Goal: Information Seeking & Learning: Learn about a topic

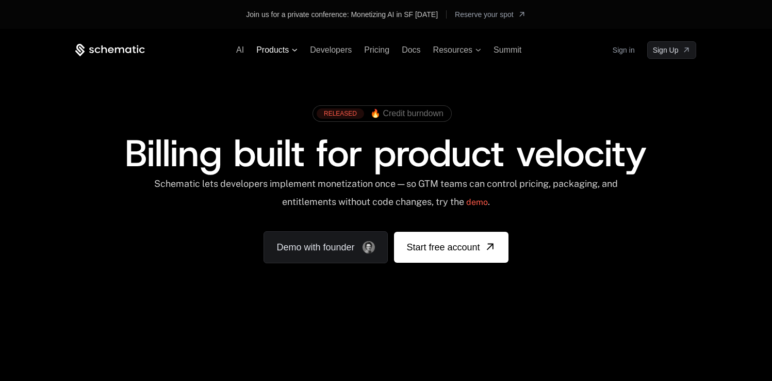
click at [288, 52] on span "Products" at bounding box center [272, 49] width 33 height 9
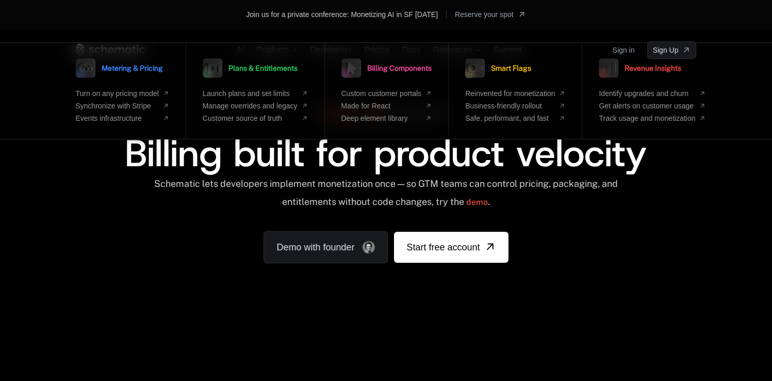
click at [218, 249] on div "RELEASED 🔥 Credit burndown Billing built for product velocity Schematic lets de…" at bounding box center [385, 181] width 621 height 163
click at [215, 254] on div "RELEASED 🔥 Credit burndown Billing built for product velocity Schematic lets de…" at bounding box center [385, 181] width 621 height 163
click at [277, 36] on div "AI Products Metering & Pricing Turn on any pricing model Synchronize with Strip…" at bounding box center [386, 183] width 772 height 309
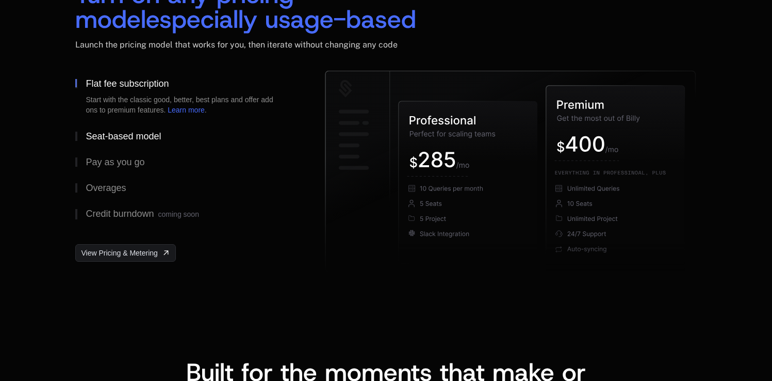
scroll to position [1646, 0]
click at [124, 143] on button "Seat-based model" at bounding box center [183, 136] width 217 height 26
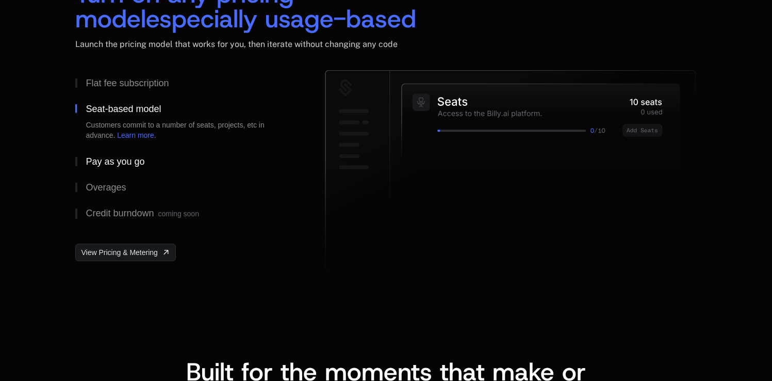
click at [120, 155] on button "Pay as you go" at bounding box center [183, 162] width 217 height 26
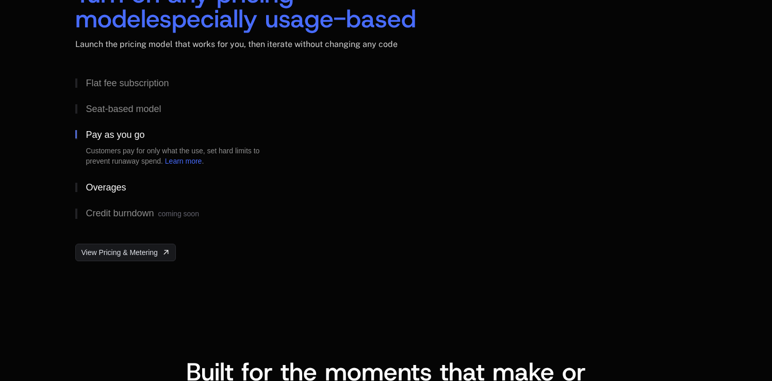
click at [117, 175] on button "Overages" at bounding box center [183, 187] width 217 height 26
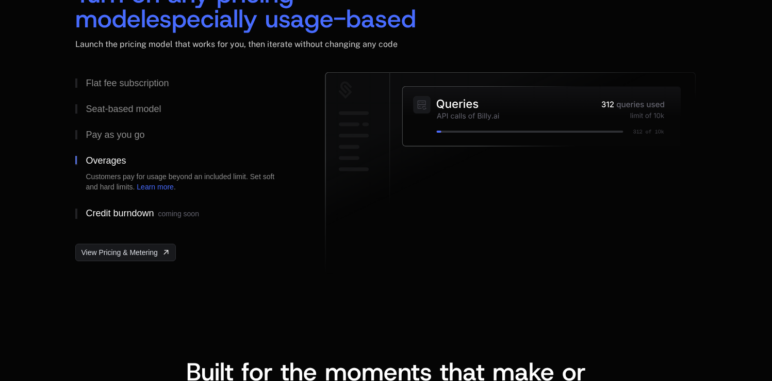
click at [111, 205] on button "Credit burndown coming soon" at bounding box center [183, 213] width 217 height 27
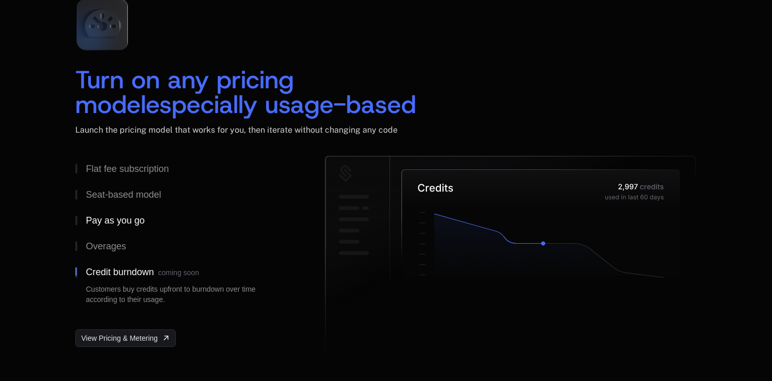
scroll to position [1549, 0]
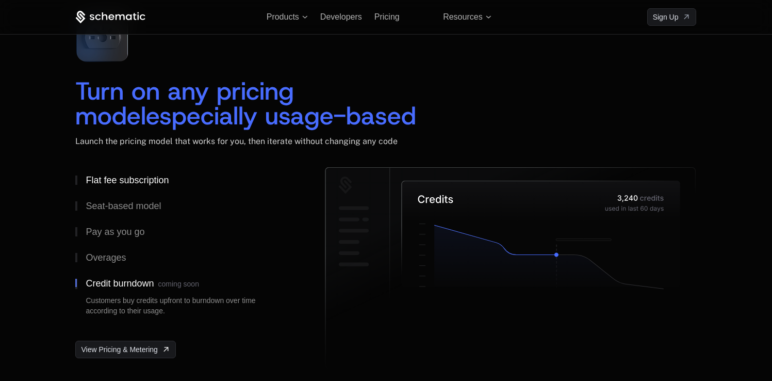
click at [115, 187] on button "Flat fee subscription" at bounding box center [183, 180] width 217 height 26
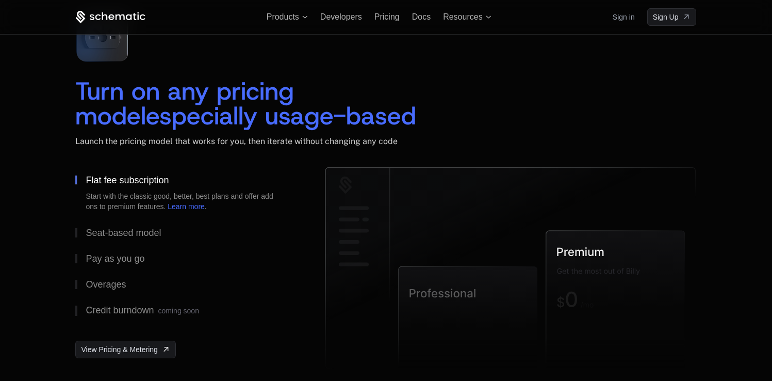
click at [140, 91] on span "Turn on any pricing model" at bounding box center [188, 103] width 226 height 58
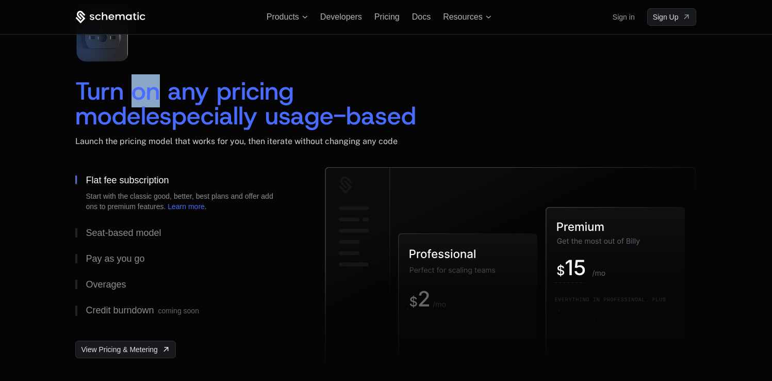
click at [140, 91] on span "Turn on any pricing model" at bounding box center [188, 103] width 226 height 58
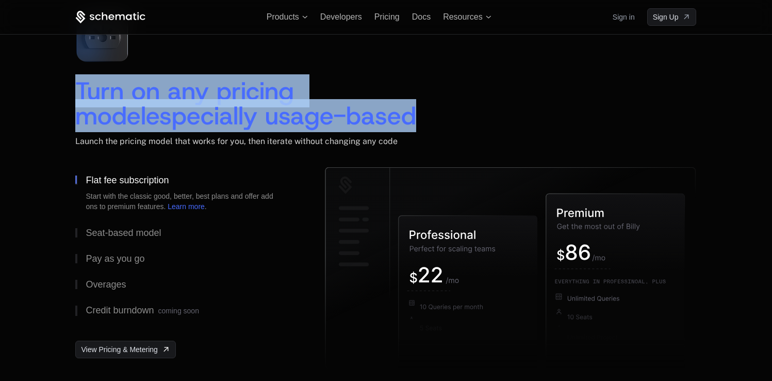
drag, startPoint x: 140, startPoint y: 91, endPoint x: 142, endPoint y: 113, distance: 21.7
click at [142, 113] on div "Turn on any pricing model especially usage-based" at bounding box center [246, 103] width 343 height 50
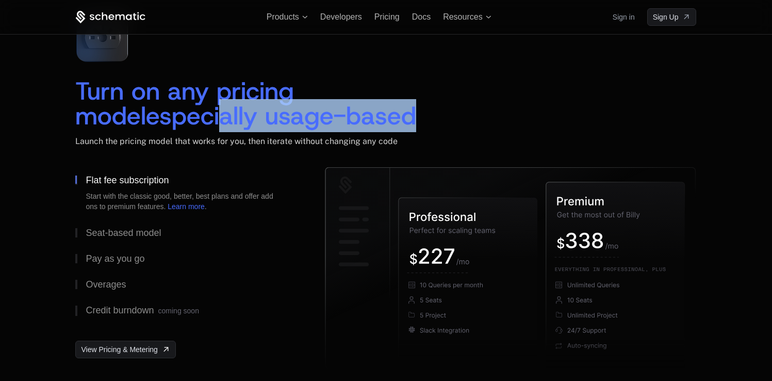
click at [146, 103] on span "especially usage-based" at bounding box center [281, 115] width 270 height 33
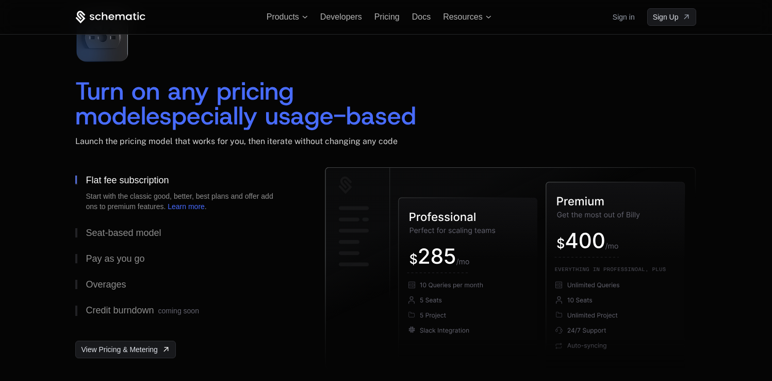
click at [161, 98] on span "Turn on any pricing model" at bounding box center [188, 103] width 226 height 58
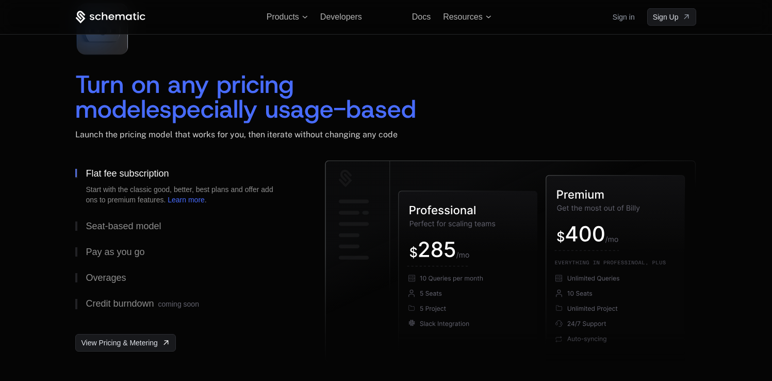
scroll to position [1553, 0]
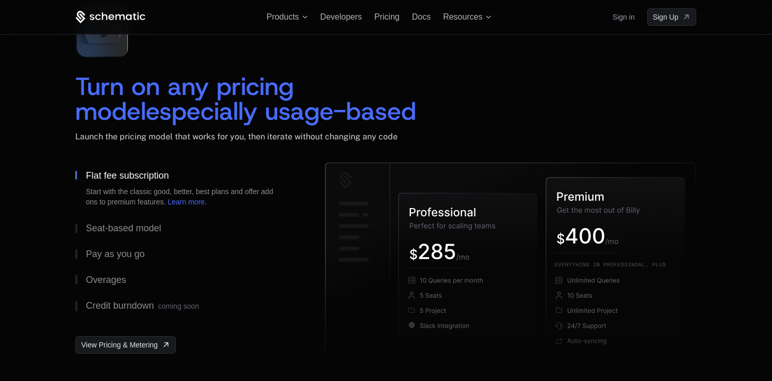
click at [152, 103] on span "especially usage-based" at bounding box center [281, 110] width 270 height 33
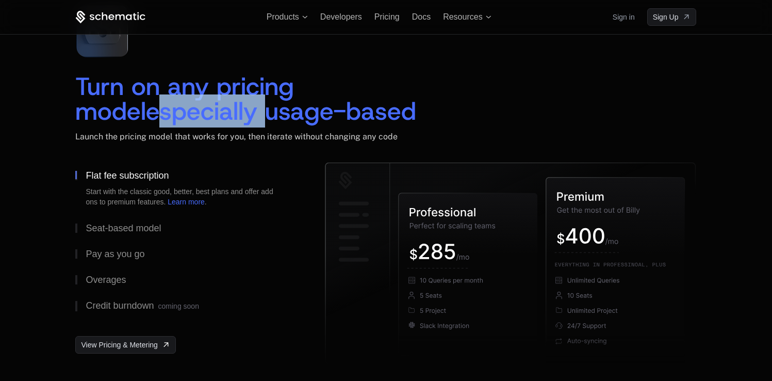
click at [152, 102] on span "especially usage-based" at bounding box center [281, 110] width 270 height 33
click at [153, 102] on span "especially usage-based" at bounding box center [281, 110] width 270 height 33
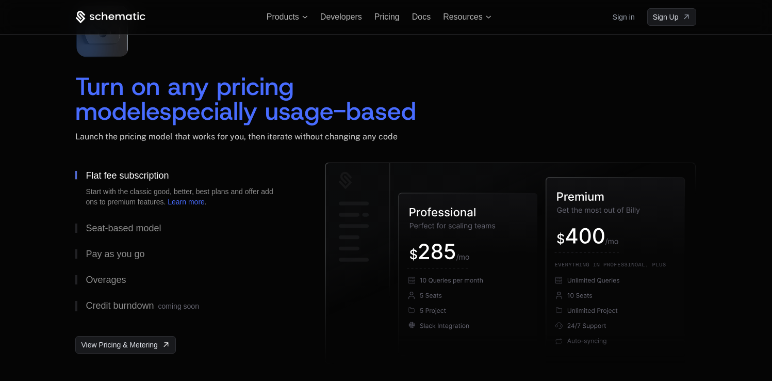
click at [165, 88] on span "Turn on any pricing model" at bounding box center [188, 99] width 226 height 58
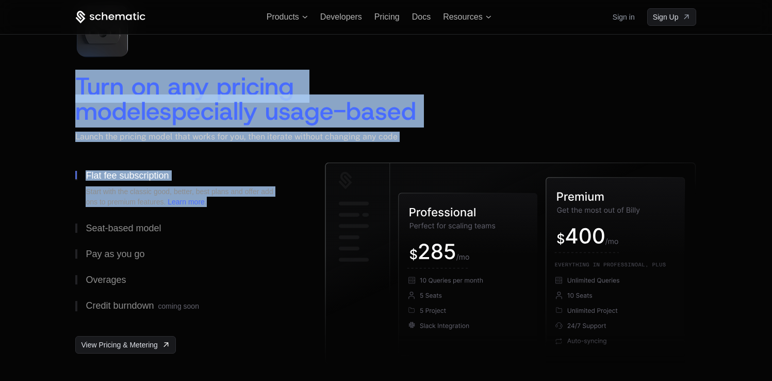
drag, startPoint x: 165, startPoint y: 88, endPoint x: 162, endPoint y: 213, distance: 124.4
click at [162, 213] on div "Turn on any pricing model especially usage-based Launch the pricing model that …" at bounding box center [385, 183] width 621 height 372
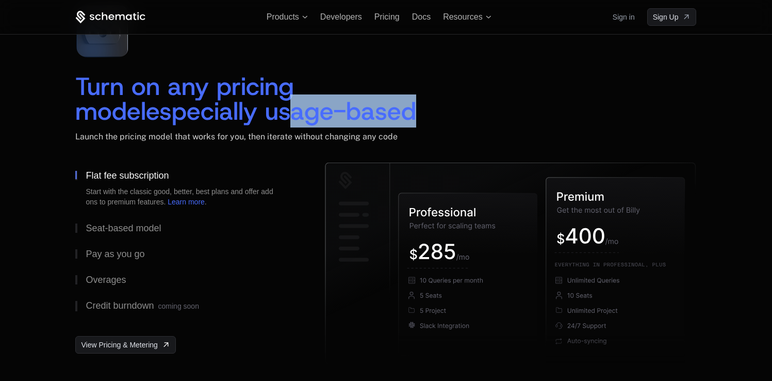
click at [208, 110] on span "especially usage-based" at bounding box center [281, 110] width 270 height 33
click at [210, 110] on span "especially usage-based" at bounding box center [281, 110] width 270 height 33
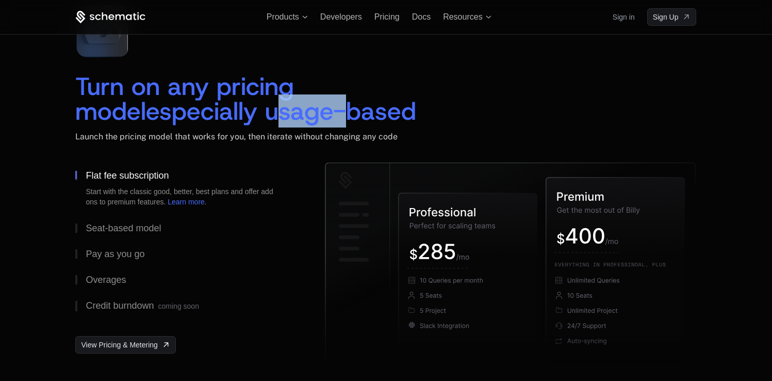
click at [210, 110] on span "especially usage-based" at bounding box center [281, 110] width 270 height 33
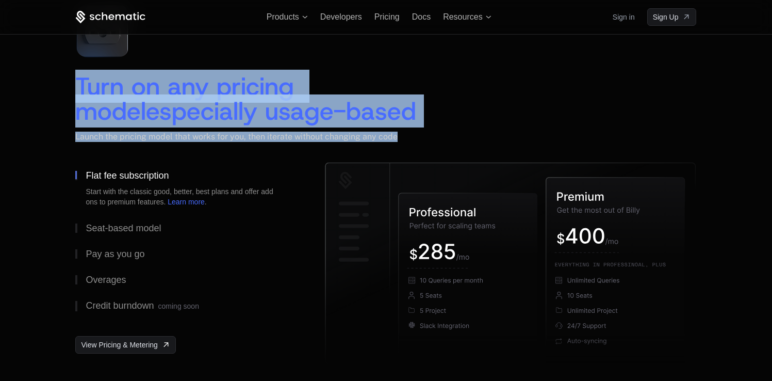
drag, startPoint x: 210, startPoint y: 110, endPoint x: 208, endPoint y: 153, distance: 42.9
click at [208, 153] on div "Turn on any pricing model especially usage-based Launch the pricing model that …" at bounding box center [385, 118] width 621 height 89
click at [210, 132] on span "Launch the pricing model that works for you, then iterate without changing any …" at bounding box center [236, 137] width 322 height 10
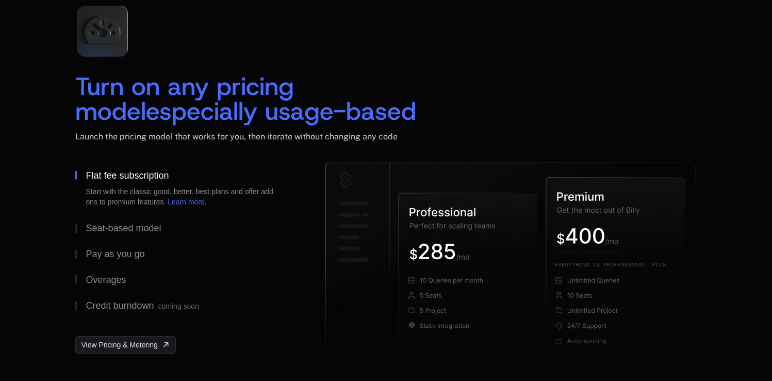
scroll to position [1556, 0]
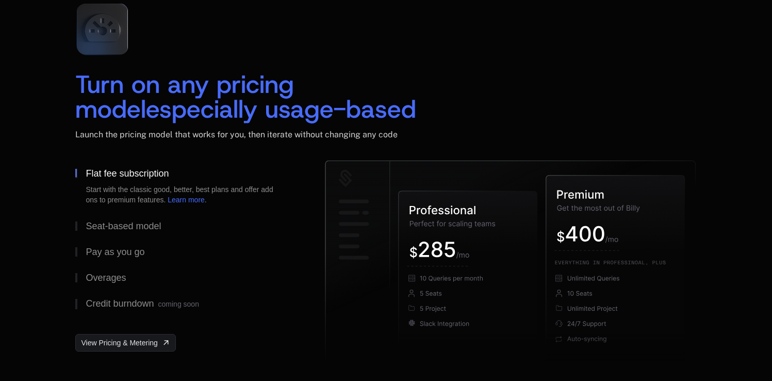
click at [203, 107] on span "especially usage-based" at bounding box center [281, 108] width 270 height 33
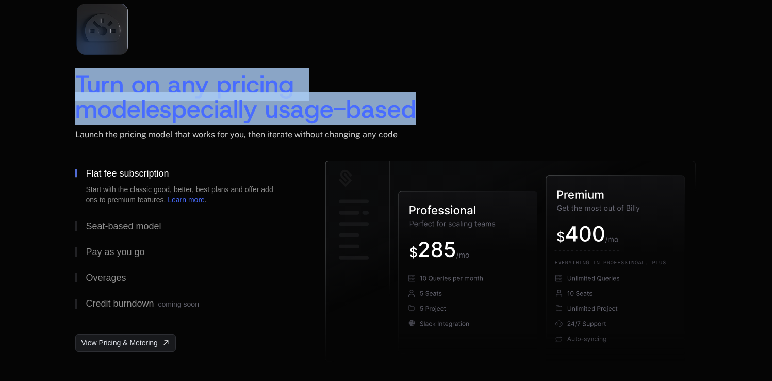
click at [203, 107] on span "especially usage-based" at bounding box center [281, 108] width 270 height 33
click at [314, 100] on span "especially usage-based" at bounding box center [281, 108] width 270 height 33
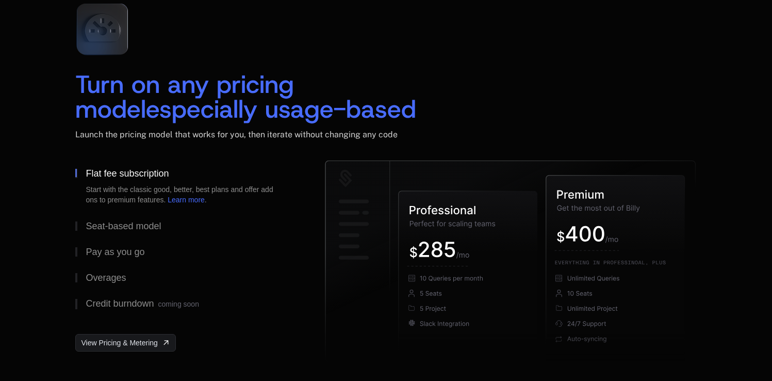
click at [208, 95] on span "especially usage-based" at bounding box center [281, 108] width 270 height 33
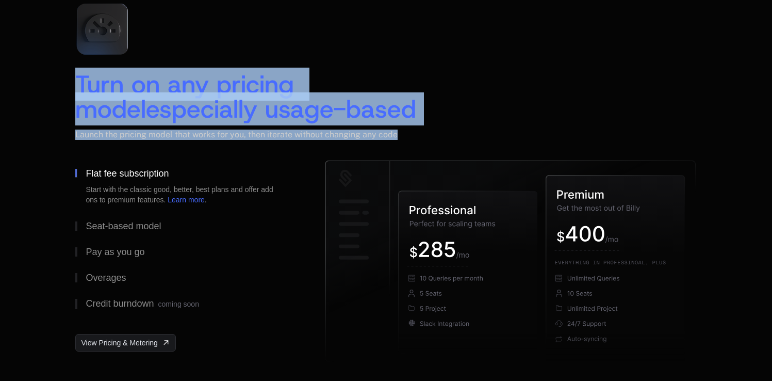
drag, startPoint x: 208, startPoint y: 95, endPoint x: 207, endPoint y: 135, distance: 40.3
click at [207, 135] on div "Turn on any pricing model especially usage-based Launch the pricing model that …" at bounding box center [385, 116] width 621 height 89
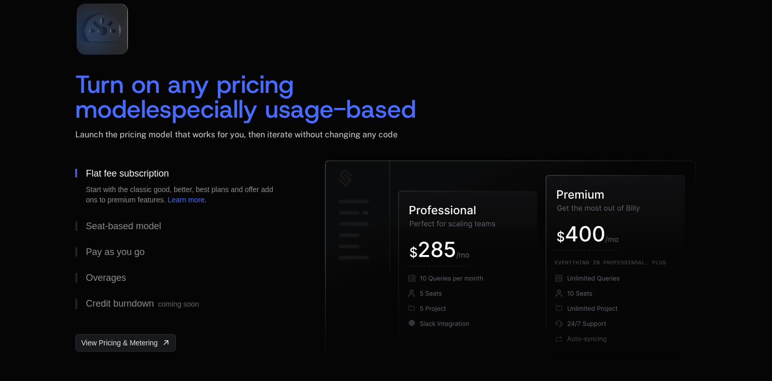
click at [186, 64] on div "Turn on any pricing model especially usage-based Launch the pricing model that …" at bounding box center [385, 78] width 621 height 166
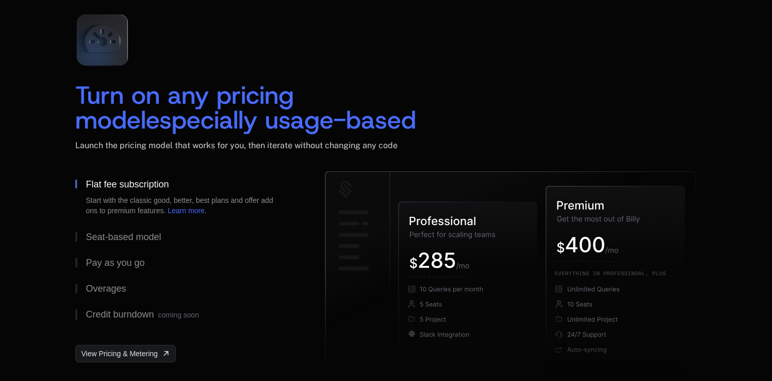
scroll to position [1581, 0]
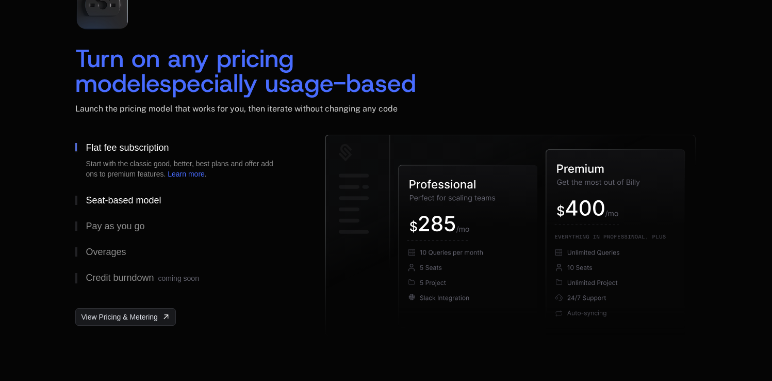
click at [124, 198] on div "Seat-based model" at bounding box center [123, 200] width 75 height 9
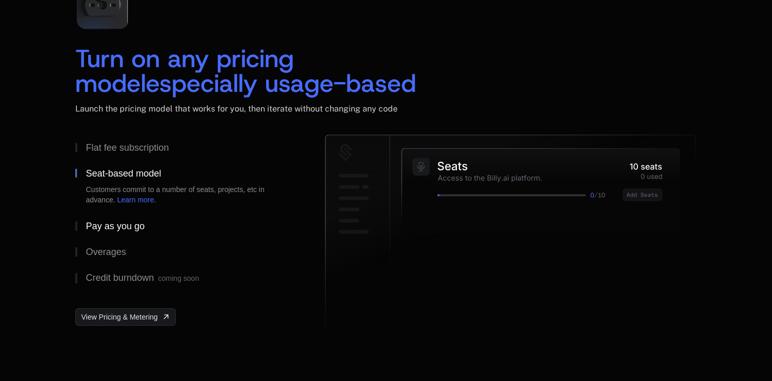
click at [129, 224] on div "Pay as you go" at bounding box center [115, 225] width 59 height 9
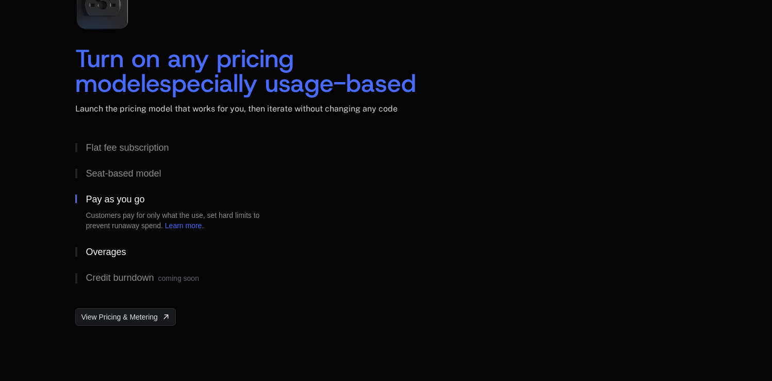
click at [119, 249] on div "Overages" at bounding box center [106, 251] width 40 height 9
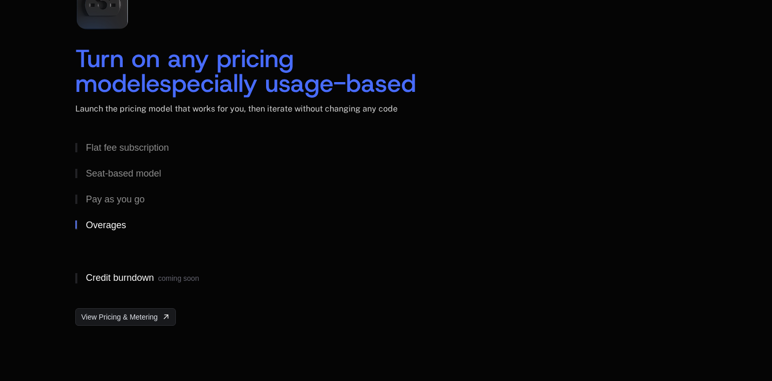
click at [119, 275] on div "Credit burndown coming soon" at bounding box center [142, 278] width 113 height 10
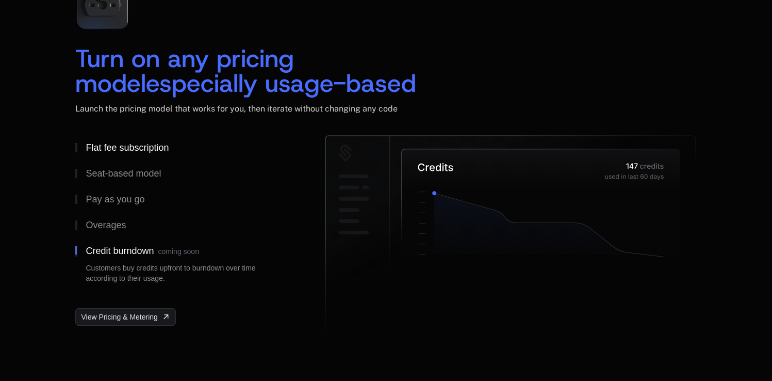
click at [121, 151] on div "Flat fee subscription" at bounding box center [127, 147] width 83 height 9
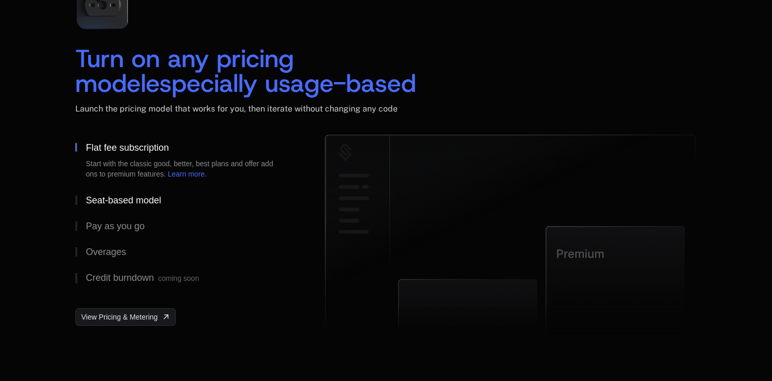
click at [113, 202] on div "Seat-based model" at bounding box center [123, 200] width 75 height 9
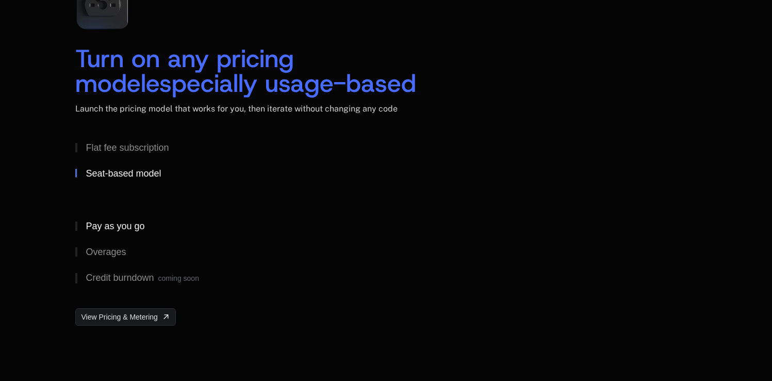
click at [126, 233] on button "Pay as you go" at bounding box center [183, 226] width 217 height 26
click at [125, 247] on div "Overages" at bounding box center [106, 251] width 40 height 9
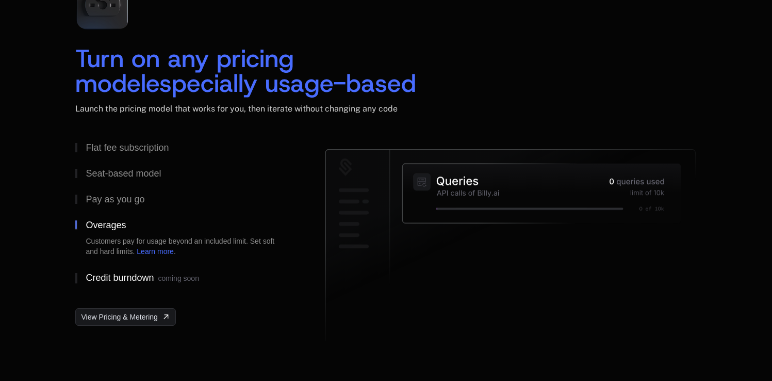
click at [127, 269] on button "Credit burndown coming soon" at bounding box center [183, 278] width 217 height 27
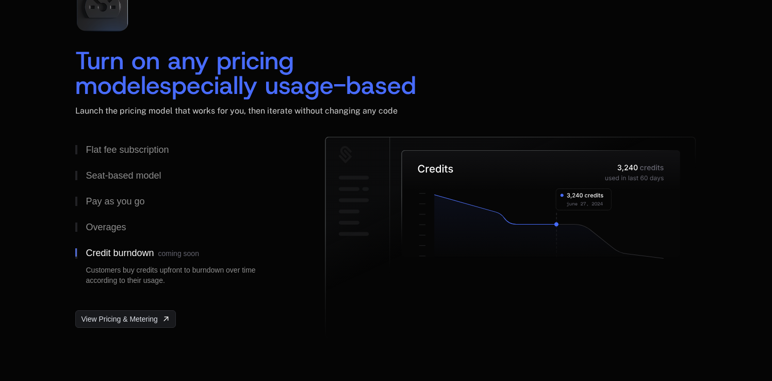
scroll to position [1572, 0]
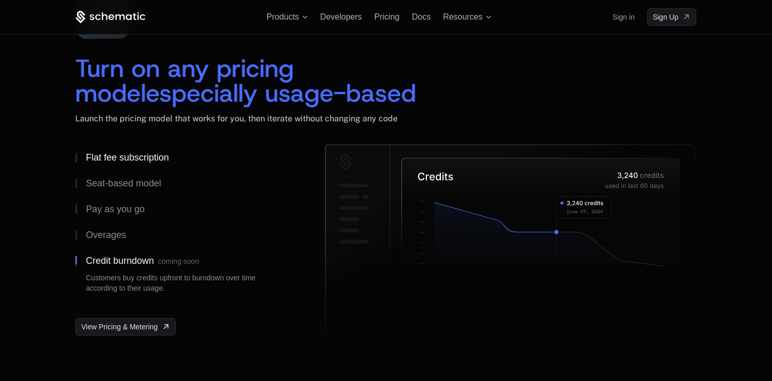
click at [116, 157] on div "Flat fee subscription" at bounding box center [127, 157] width 83 height 9
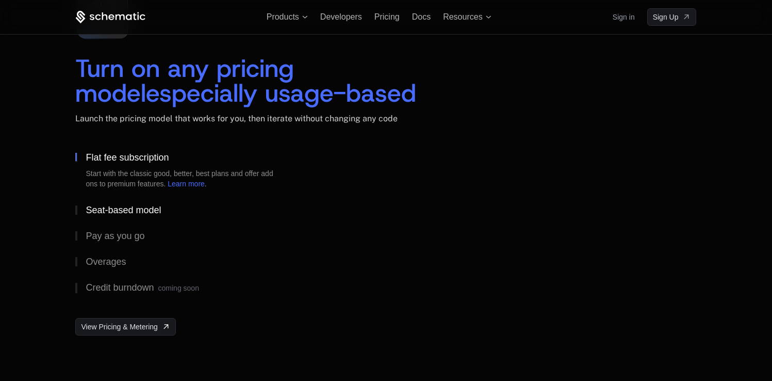
click at [124, 207] on div "Seat-based model" at bounding box center [123, 209] width 75 height 9
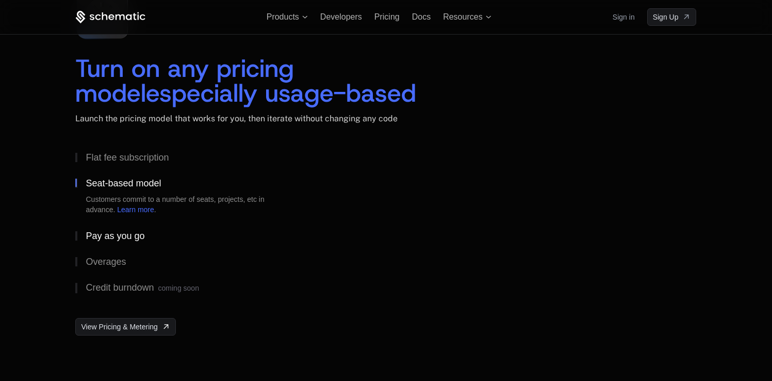
click at [125, 235] on div "Pay as you go" at bounding box center [115, 235] width 59 height 9
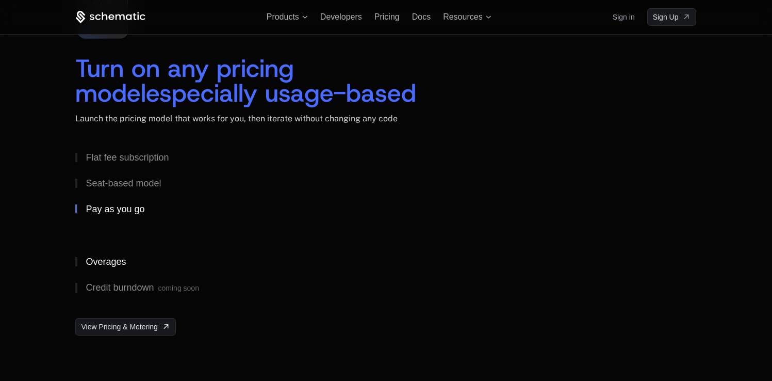
click at [119, 268] on button "Overages" at bounding box center [183, 262] width 217 height 26
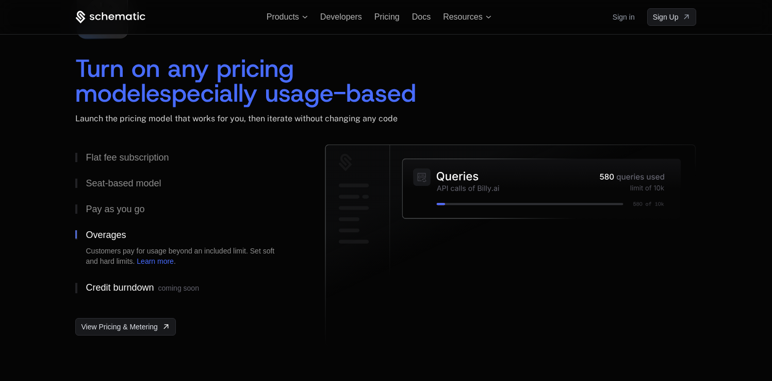
click at [134, 297] on button "Credit burndown coming soon" at bounding box center [183, 287] width 217 height 27
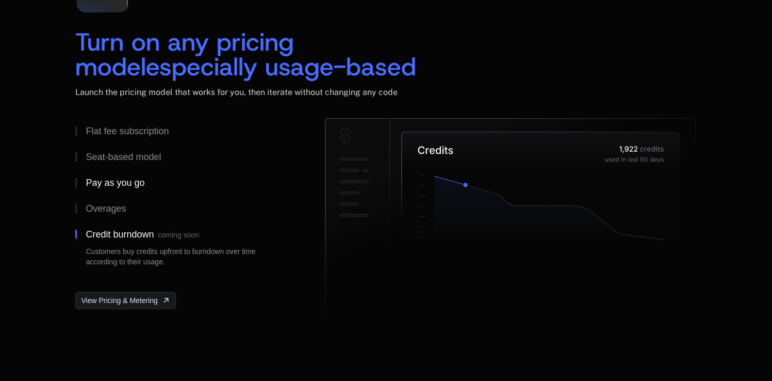
scroll to position [1601, 0]
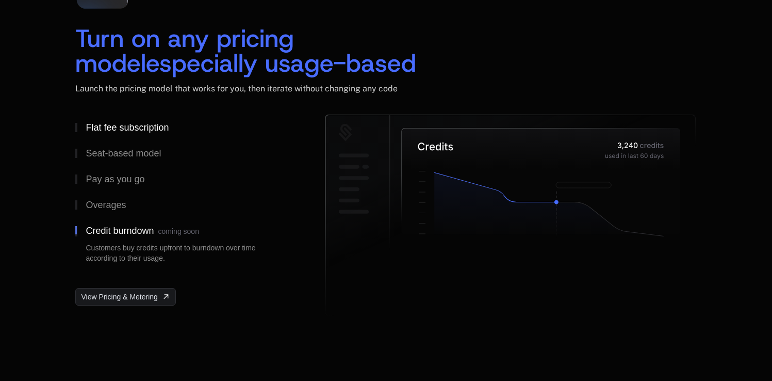
click at [107, 132] on div "Flat fee subscription" at bounding box center [127, 127] width 83 height 9
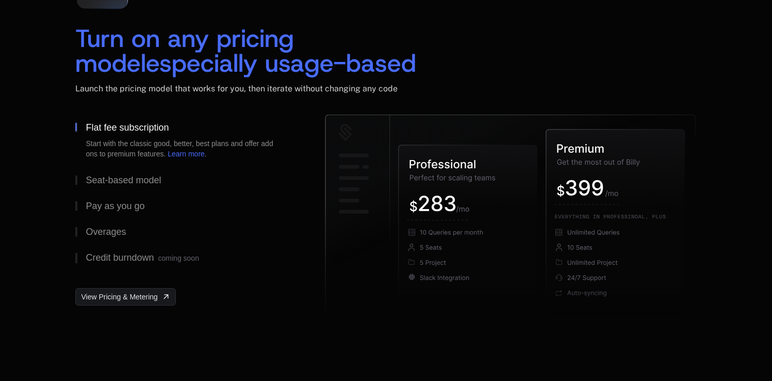
click at [160, 141] on div "Start with the classic good, better, best plans and offer add ons to premium fe…" at bounding box center [184, 148] width 196 height 21
